Goal: Information Seeking & Learning: Learn about a topic

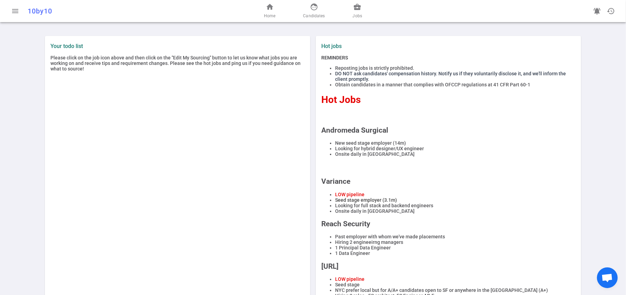
click at [334, 45] on label "Hot jobs" at bounding box center [383, 46] width 124 height 7
click at [13, 13] on span "menu" at bounding box center [15, 11] width 8 height 8
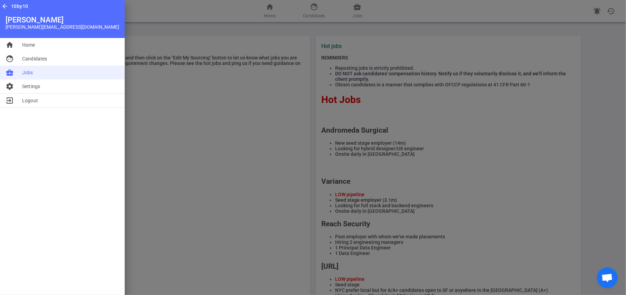
drag, startPoint x: 24, startPoint y: 75, endPoint x: 25, endPoint y: 72, distance: 3.6
click at [24, 75] on span "Jobs" at bounding box center [27, 72] width 11 height 7
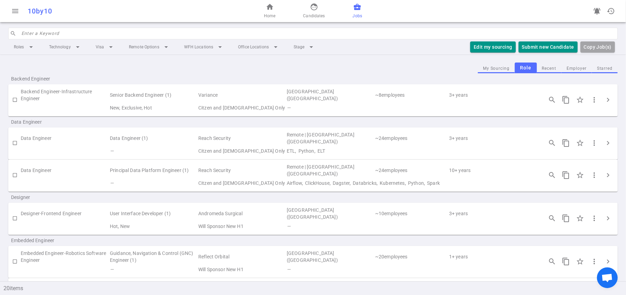
click at [546, 69] on button "Recent" at bounding box center [549, 68] width 25 height 9
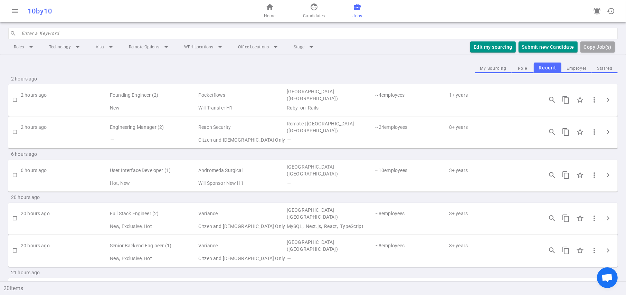
click at [146, 94] on td "Founding Engineer (2)" at bounding box center [153, 95] width 88 height 16
click at [548, 96] on span "search_insights" at bounding box center [552, 100] width 8 height 8
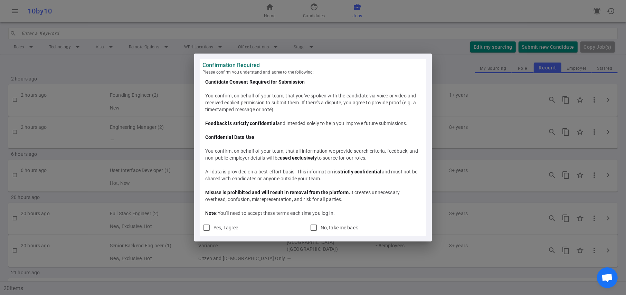
click at [476, 123] on div "Confirmation Required Please confirm you understand and agree to the following:…" at bounding box center [313, 147] width 626 height 295
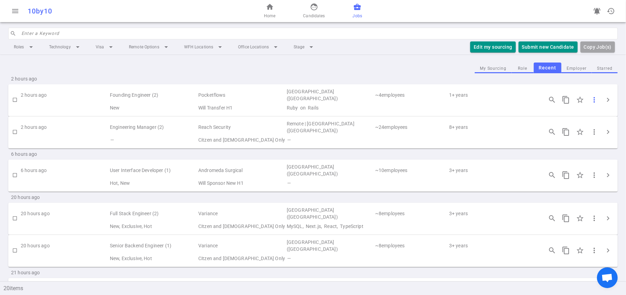
click at [590, 99] on span "more_vert" at bounding box center [594, 100] width 8 height 8
click at [601, 99] on div at bounding box center [313, 147] width 626 height 295
click at [604, 99] on span "chevron_right" at bounding box center [608, 100] width 8 height 8
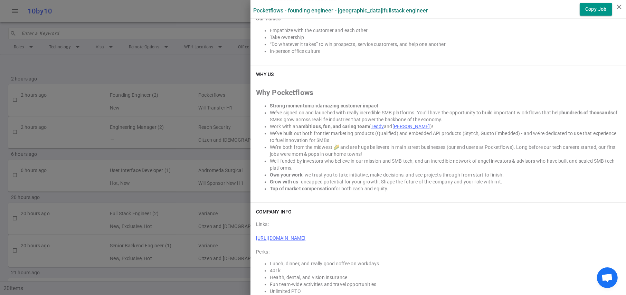
scroll to position [1451, 0]
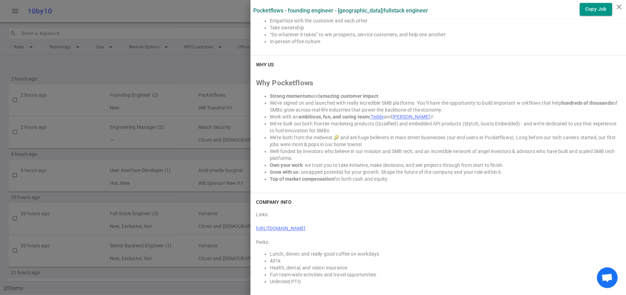
click at [221, 127] on div at bounding box center [313, 147] width 626 height 295
